Goal: Transaction & Acquisition: Purchase product/service

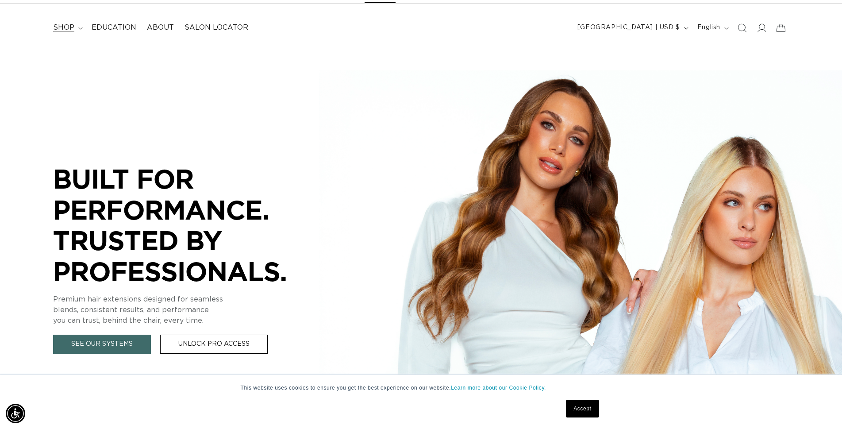
click at [58, 25] on span "shop" at bounding box center [63, 27] width 21 height 9
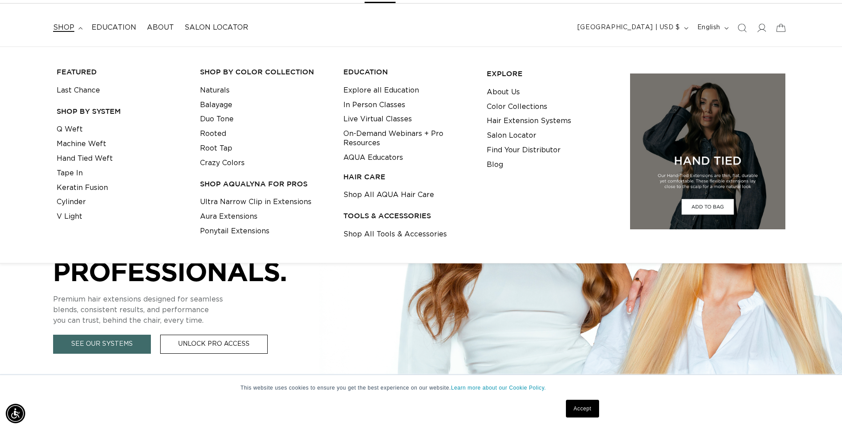
scroll to position [0, 780]
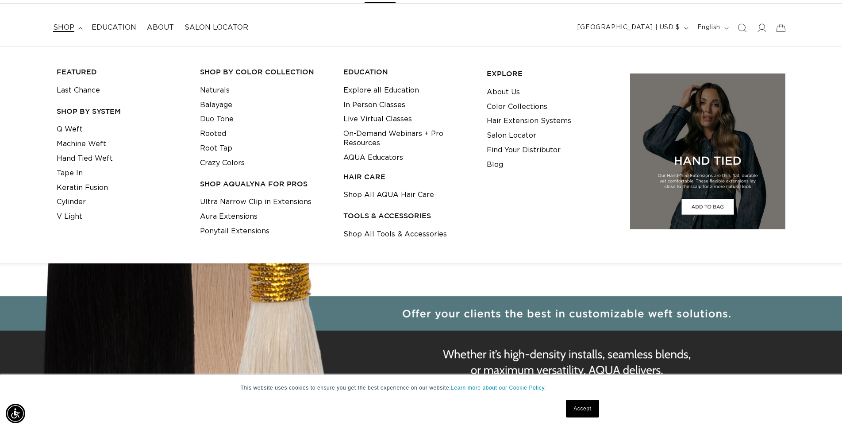
click at [72, 174] on link "Tape In" at bounding box center [70, 173] width 26 height 15
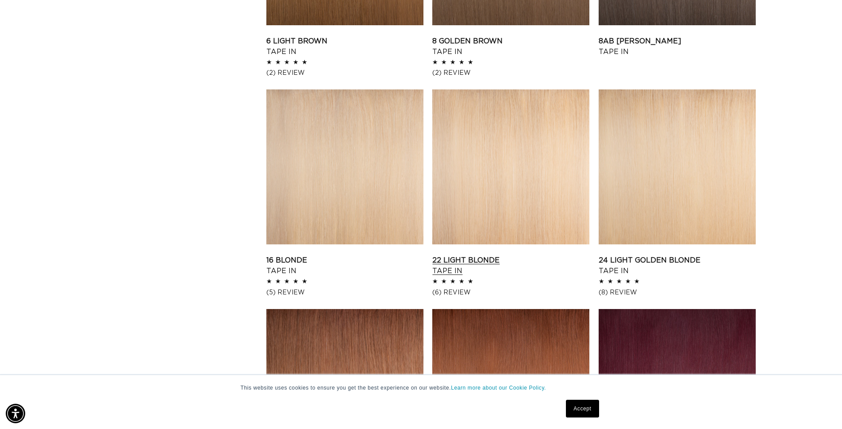
scroll to position [0, 780]
click at [678, 255] on link "24 Light Golden Blonde Tape In" at bounding box center [677, 265] width 157 height 21
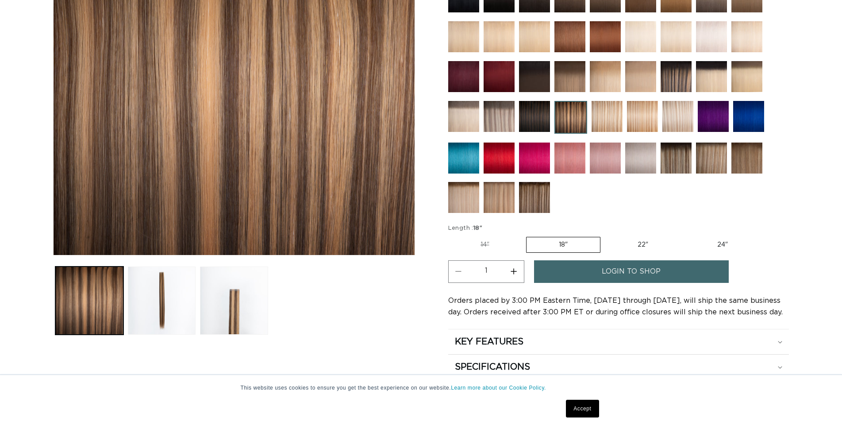
click at [717, 243] on label "24" Variant sold out or unavailable" at bounding box center [722, 244] width 75 height 15
click at [686, 235] on input "24" Variant sold out or unavailable" at bounding box center [685, 235] width 0 height 0
radio input "true"
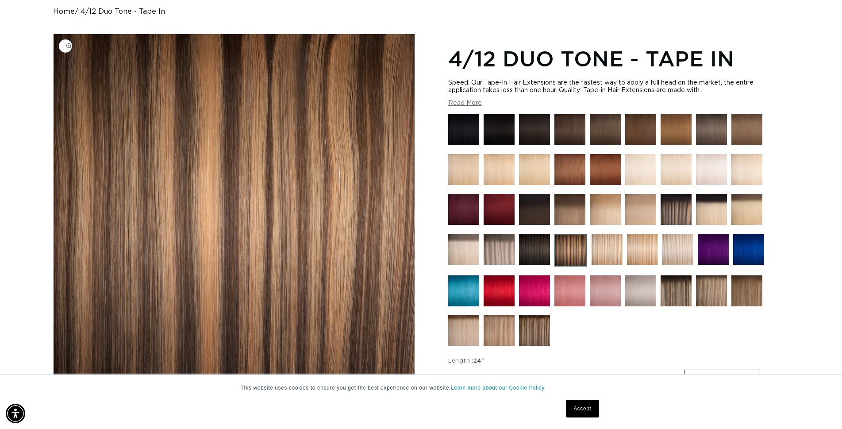
scroll to position [0, 780]
